Goal: Transaction & Acquisition: Purchase product/service

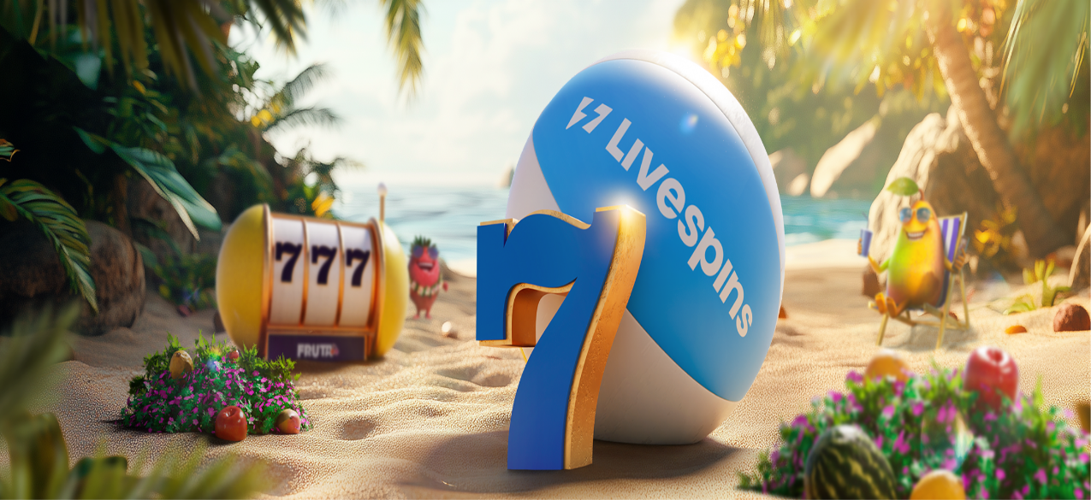
click at [119, 71] on button "Kirjaudu" at bounding box center [119, 62] width 56 height 18
click at [52, 68] on span "Talletus" at bounding box center [33, 62] width 38 height 13
click at [128, 402] on input "***" at bounding box center [67, 410] width 121 height 17
click at [123, 435] on button "TALLETA JA PELAA" at bounding box center [65, 444] width 116 height 18
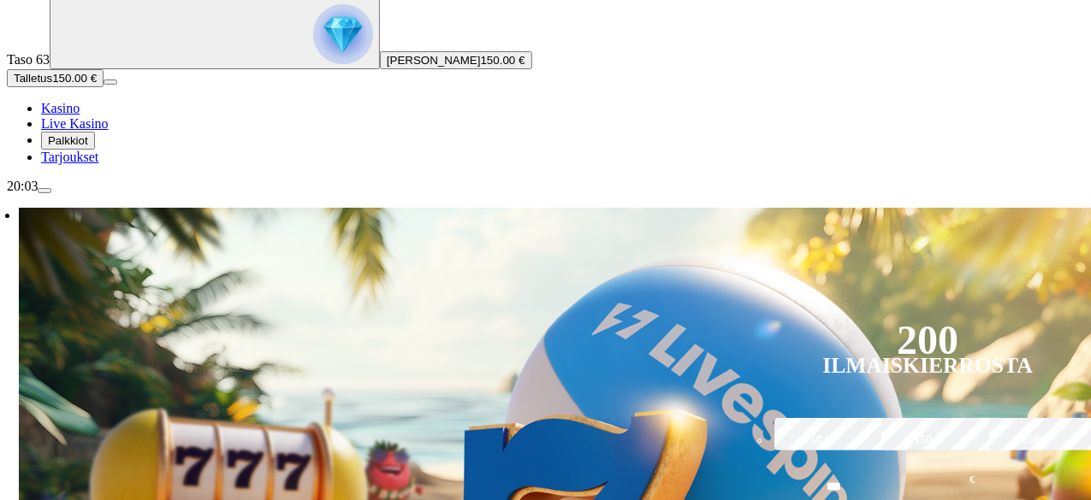
scroll to position [257, 0]
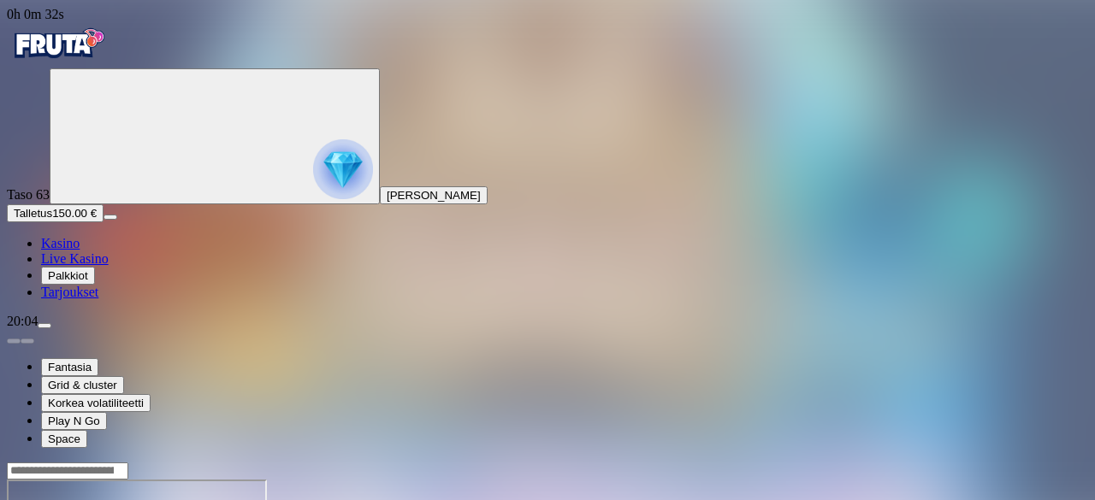
drag, startPoint x: 988, startPoint y: 150, endPoint x: 988, endPoint y: 224, distance: 74.4
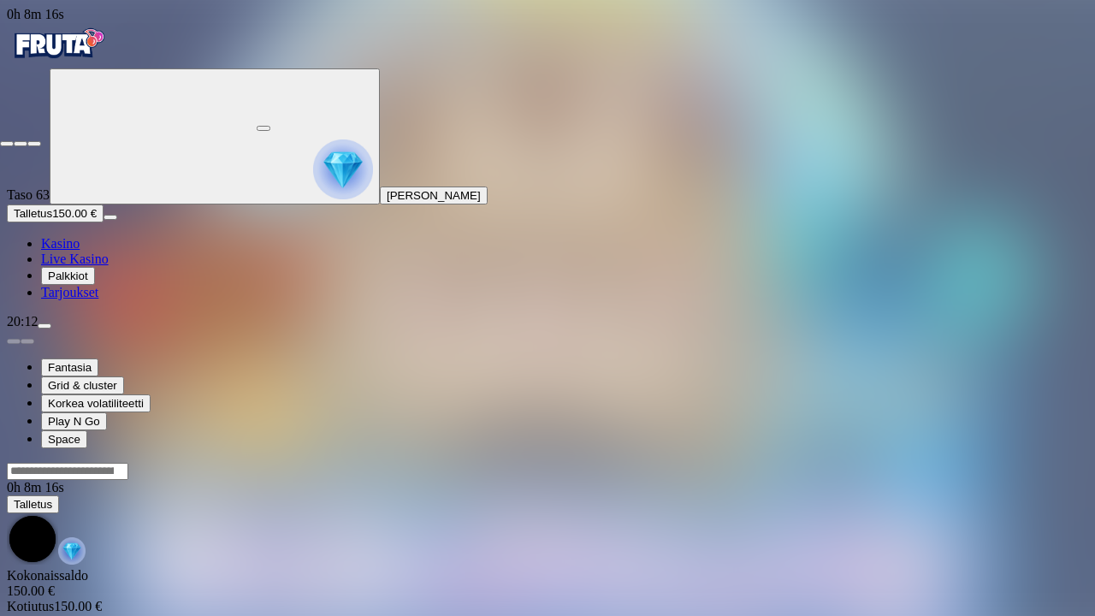
click at [34, 144] on span "fullscreen-exit icon" at bounding box center [34, 144] width 0 height 0
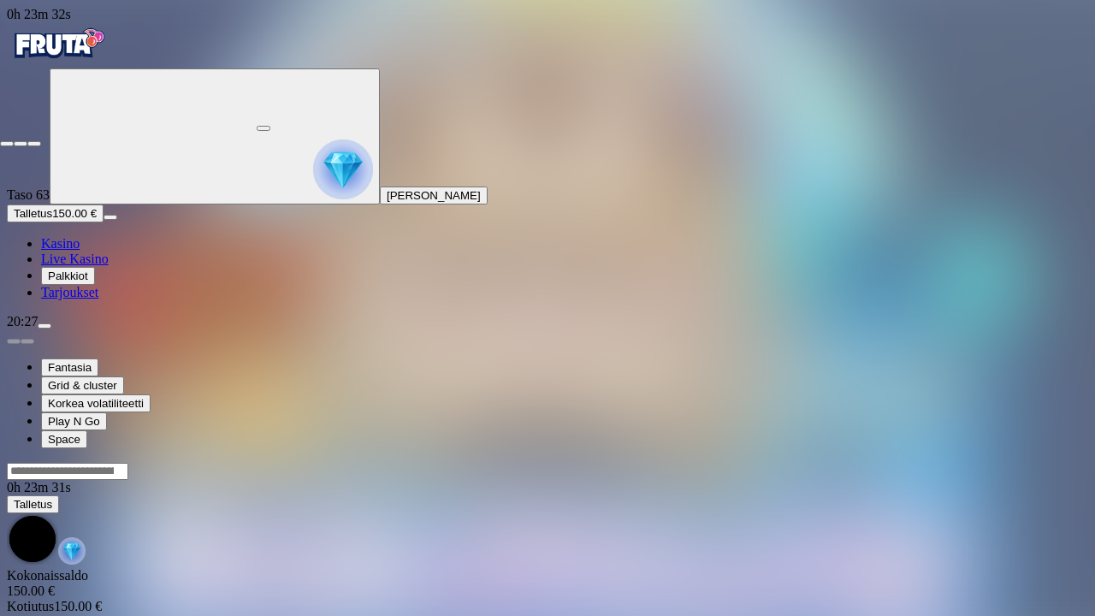
click at [34, 144] on span "fullscreen-exit icon" at bounding box center [34, 144] width 0 height 0
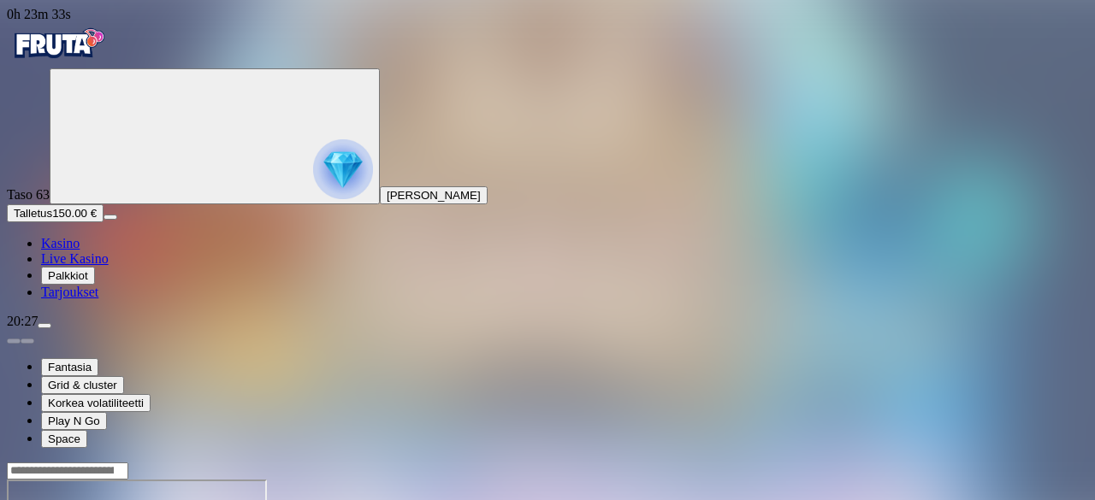
click at [104, 222] on button "Talletus 150.00 €" at bounding box center [55, 213] width 97 height 18
drag, startPoint x: 979, startPoint y: 151, endPoint x: 982, endPoint y: 232, distance: 80.5
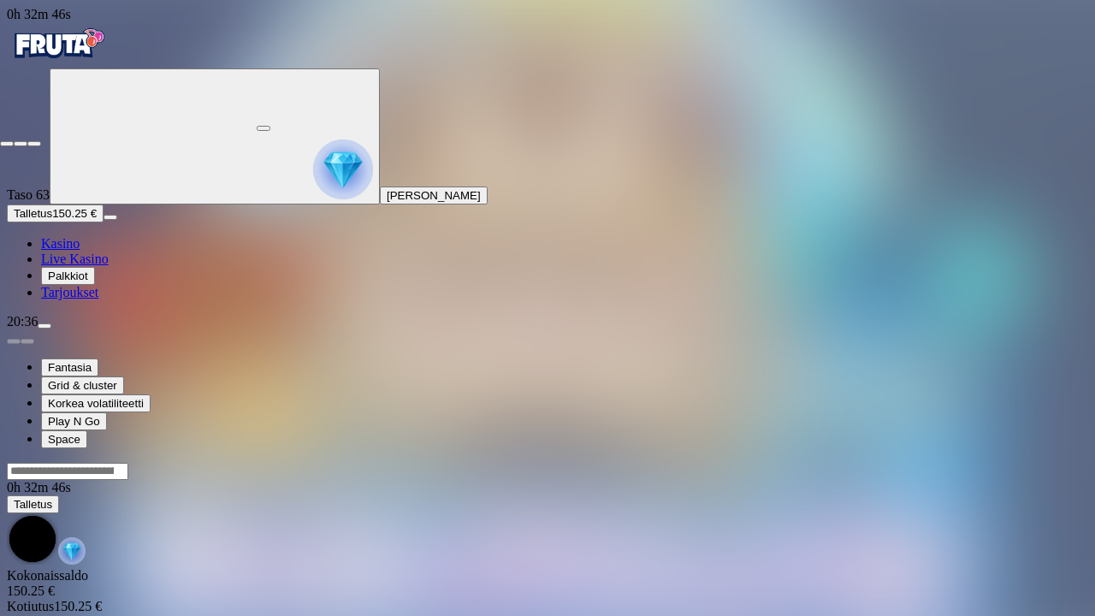
click at [34, 144] on span "fullscreen-exit icon" at bounding box center [34, 144] width 0 height 0
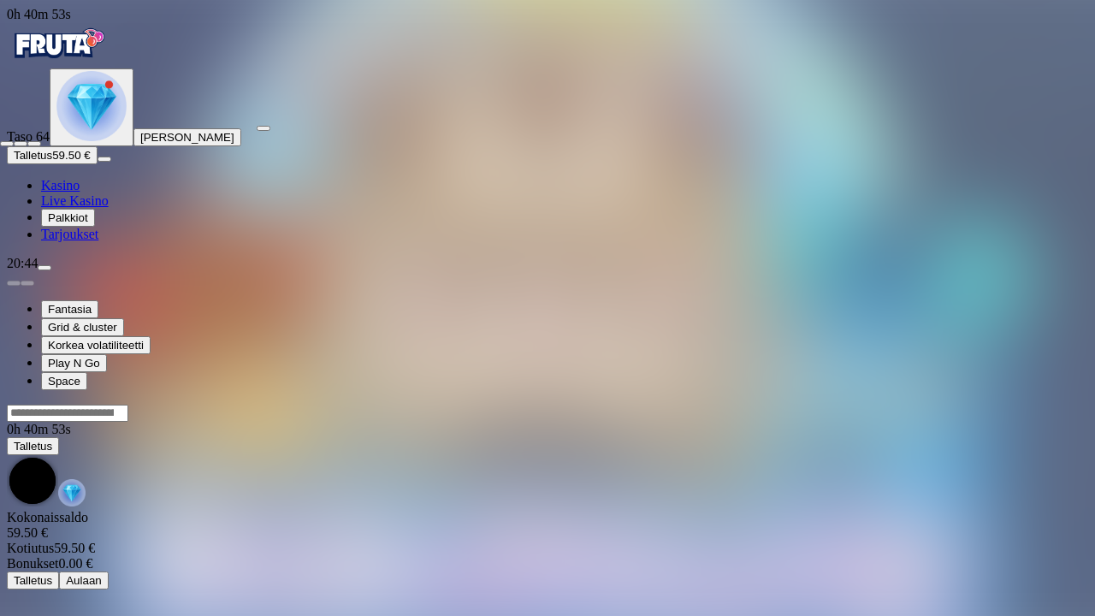
click at [34, 144] on span "fullscreen-exit icon" at bounding box center [34, 144] width 0 height 0
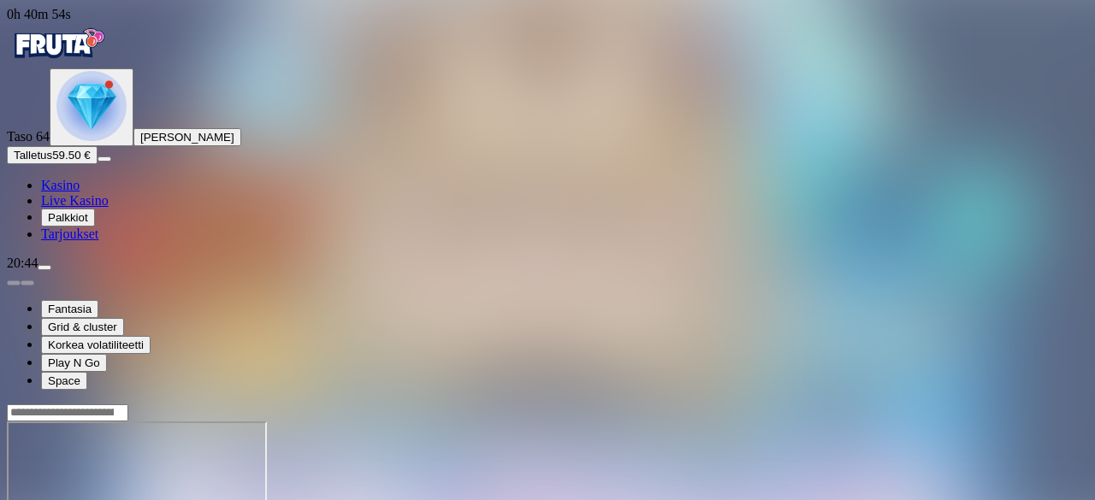
click at [98, 164] on button "Talletus 59.50 €" at bounding box center [52, 155] width 91 height 18
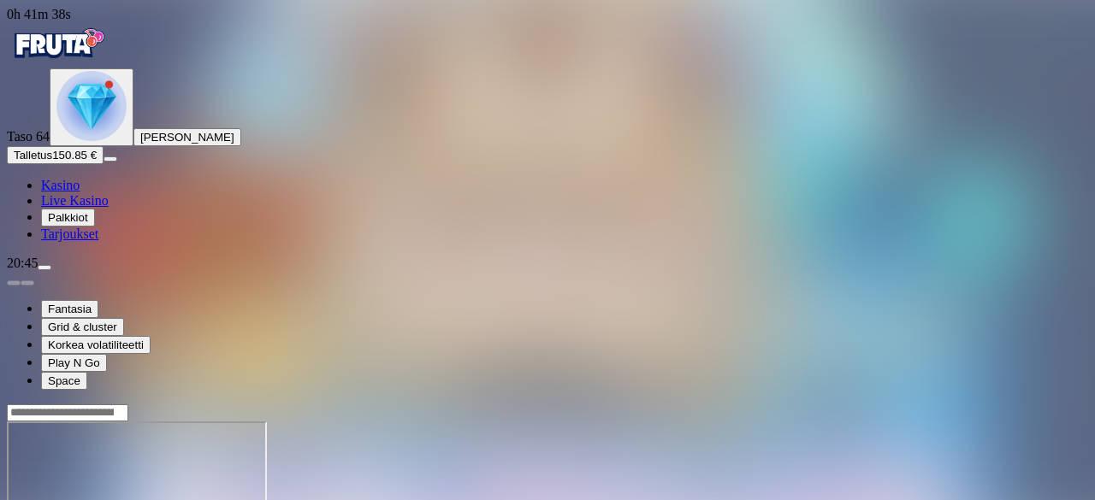
click at [1001, 404] on div at bounding box center [547, 488] width 1081 height 169
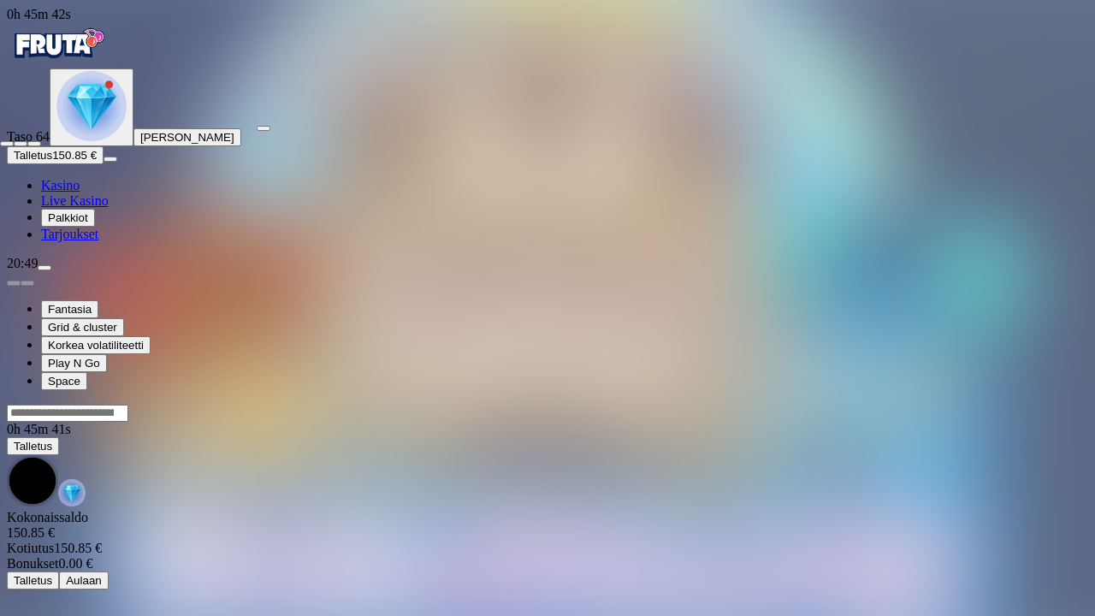
click at [34, 144] on span "fullscreen-exit icon" at bounding box center [34, 144] width 0 height 0
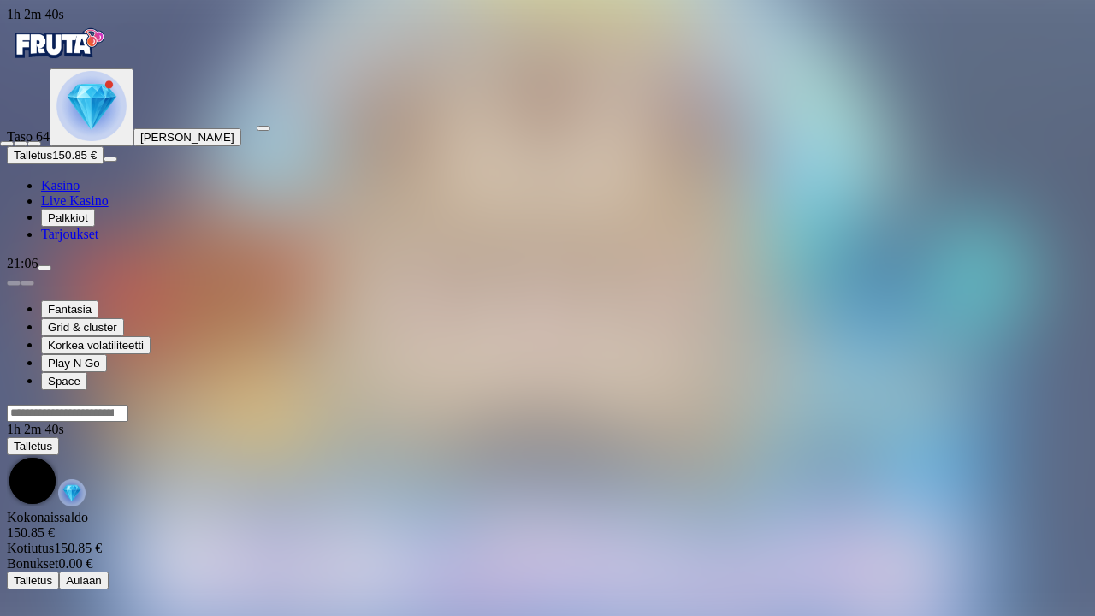
click at [34, 144] on span "fullscreen-exit icon" at bounding box center [34, 144] width 0 height 0
